Goal: Task Accomplishment & Management: Use online tool/utility

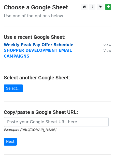
click at [28, 43] on strong "Weekly Peak Pay Offer Schedule" at bounding box center [38, 45] width 69 height 5
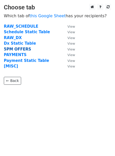
click at [18, 49] on strong "5PM OFFERS" at bounding box center [17, 49] width 27 height 5
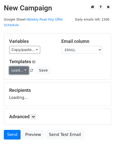
click at [15, 67] on link "Load..." at bounding box center [19, 71] width 20 height 8
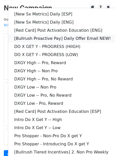
click at [38, 35] on link "[Bullrush Proactive Pay] Daily Offer Email NEW!" at bounding box center [73, 39] width 130 height 8
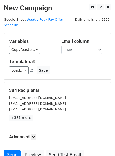
scroll to position [41, 0]
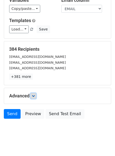
click at [34, 93] on link at bounding box center [34, 96] width 6 height 6
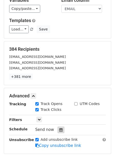
click at [59, 128] on icon at bounding box center [60, 130] width 3 height 4
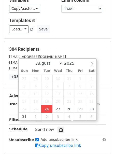
type input "2025-08-26 12:00"
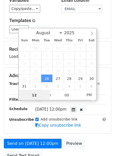
scroll to position [0, 0]
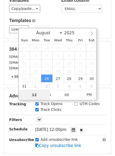
type input "2"
type input "2025-08-26 14:00"
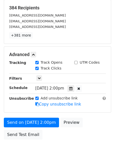
scroll to position [84, 0]
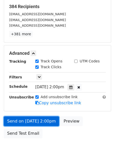
click at [16, 117] on link "Send on Aug 26 at 2:00pm" at bounding box center [31, 122] width 55 height 10
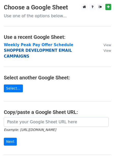
click at [16, 50] on strong "SHOPPER DEVELOPMENT EMAIL CAMPAIGNS" at bounding box center [38, 53] width 68 height 10
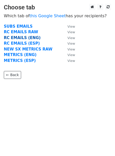
click at [18, 39] on strong "RC EMAILS (ENG)" at bounding box center [22, 38] width 37 height 5
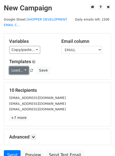
click at [16, 72] on link "Load..." at bounding box center [19, 71] width 20 height 8
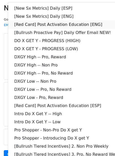
click at [32, 22] on link "[Red Card] Post Activation Education [ENG]" at bounding box center [73, 25] width 130 height 8
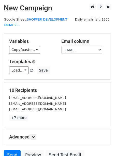
scroll to position [47, 0]
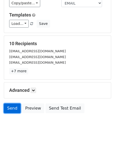
click at [9, 107] on link "Send" at bounding box center [12, 109] width 17 height 10
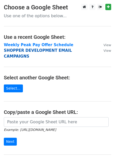
click at [33, 50] on strong "SHOPPER DEVELOPMENT EMAIL CAMPAIGNS" at bounding box center [38, 53] width 68 height 10
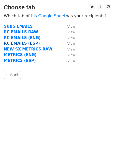
click at [26, 44] on strong "RC EMAILS (ESP)" at bounding box center [22, 43] width 36 height 5
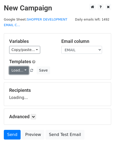
click at [18, 68] on link "Load..." at bounding box center [19, 71] width 20 height 8
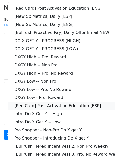
click at [46, 105] on link "[Red Card] Post Activation Education [ESP]" at bounding box center [73, 106] width 130 height 8
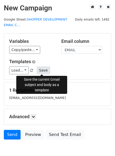
scroll to position [26, 0]
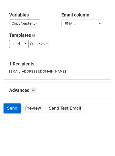
click at [9, 107] on link "Send" at bounding box center [12, 109] width 17 height 10
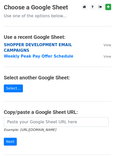
click at [28, 46] on strong "SHOPPER DEVELOPMENT EMAIL CAMPAIGNS" at bounding box center [38, 48] width 68 height 10
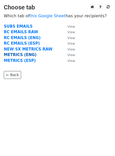
click at [24, 54] on strong "METRICS (ENG)" at bounding box center [20, 55] width 33 height 5
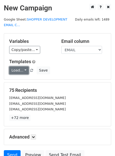
click at [21, 69] on link "Load..." at bounding box center [19, 71] width 20 height 8
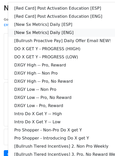
click at [46, 33] on link "[New Sx Metrics] Daily [ENG]" at bounding box center [73, 33] width 130 height 8
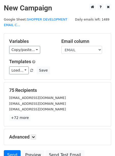
scroll to position [47, 0]
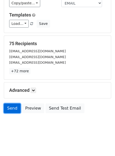
click at [15, 108] on link "Send" at bounding box center [12, 109] width 17 height 10
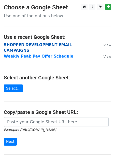
click at [34, 43] on strong "SHOPPER DEVELOPMENT EMAIL CAMPAIGNS" at bounding box center [38, 48] width 68 height 10
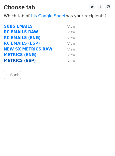
click at [22, 61] on strong "METRICS (ESP)" at bounding box center [20, 60] width 32 height 5
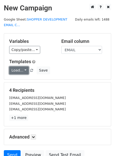
click at [18, 72] on link "Load..." at bounding box center [19, 71] width 20 height 8
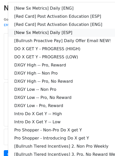
click at [35, 32] on link "[New Sx Metrics] Daily [ESP]" at bounding box center [73, 33] width 130 height 8
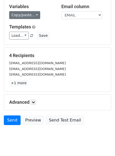
scroll to position [47, 0]
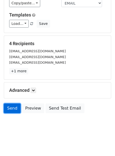
click at [10, 108] on link "Send" at bounding box center [12, 109] width 17 height 10
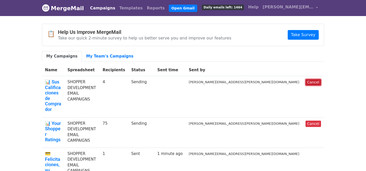
click at [308, 84] on link "Cancel" at bounding box center [314, 82] width 16 height 6
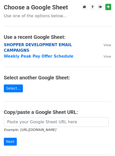
click at [10, 45] on strong "SHOPPER DEVELOPMENT EMAIL CAMPAIGNS" at bounding box center [38, 48] width 68 height 10
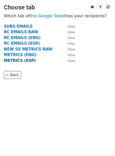
click at [10, 60] on strong "METRICS (ESP)" at bounding box center [20, 60] width 32 height 5
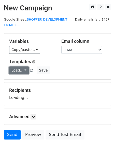
click at [11, 69] on link "Load..." at bounding box center [19, 71] width 20 height 8
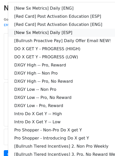
click at [32, 35] on link "[New Sx Metrics] Daily [ESP]" at bounding box center [73, 33] width 130 height 8
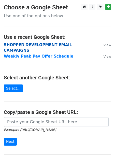
click at [32, 47] on strong "SHOPPER DEVELOPMENT EMAIL CAMPAIGNS" at bounding box center [38, 48] width 68 height 10
click at [25, 46] on strong "SHOPPER DEVELOPMENT EMAIL CAMPAIGNS" at bounding box center [38, 48] width 68 height 10
click at [33, 44] on strong "SHOPPER DEVELOPMENT EMAIL CAMPAIGNS" at bounding box center [38, 48] width 68 height 10
click at [35, 46] on strong "SHOPPER DEVELOPMENT EMAIL CAMPAIGNS" at bounding box center [38, 48] width 68 height 10
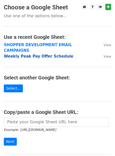
click at [26, 54] on strong "Weekly Peak Pay Offer Schedule" at bounding box center [38, 56] width 69 height 5
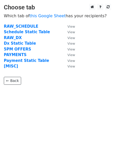
click at [27, 46] on td "Dx Static Table" at bounding box center [33, 44] width 58 height 6
click at [14, 80] on link "← Back" at bounding box center [12, 81] width 17 height 8
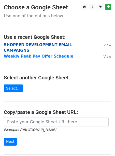
click at [36, 43] on strong "SHOPPER DEVELOPMENT EMAIL CAMPAIGNS" at bounding box center [38, 48] width 68 height 10
click at [72, 45] on strong "SHOPPER DEVELOPMENT EMAIL CAMPAIGNS" at bounding box center [38, 48] width 68 height 10
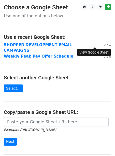
click at [103, 45] on small "View" at bounding box center [107, 45] width 8 height 4
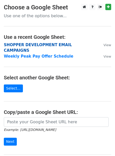
click at [72, 46] on strong "SHOPPER DEVELOPMENT EMAIL CAMPAIGNS" at bounding box center [38, 48] width 68 height 10
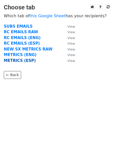
click at [25, 60] on strong "METRICS (ESP)" at bounding box center [20, 60] width 32 height 5
click at [11, 59] on strong "METRICS (ESP)" at bounding box center [20, 60] width 32 height 5
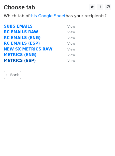
click at [11, 59] on strong "METRICS (ESP)" at bounding box center [20, 60] width 32 height 5
click at [25, 60] on strong "METRICS (ESP)" at bounding box center [20, 60] width 32 height 5
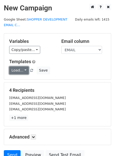
click at [19, 69] on link "Load..." at bounding box center [19, 71] width 20 height 8
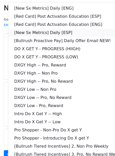
click at [35, 32] on link "[New Sx Metrics] Daily [ESP]" at bounding box center [73, 33] width 130 height 8
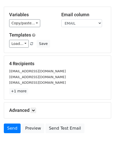
scroll to position [47, 0]
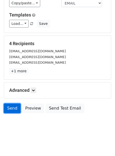
click at [15, 105] on link "Send" at bounding box center [12, 109] width 17 height 10
